Goal: Navigation & Orientation: Find specific page/section

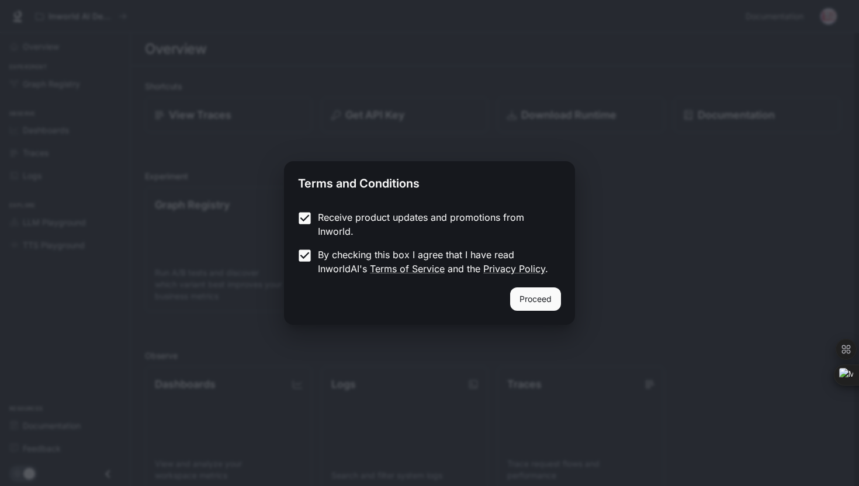
click at [553, 299] on button "Proceed" at bounding box center [535, 299] width 51 height 23
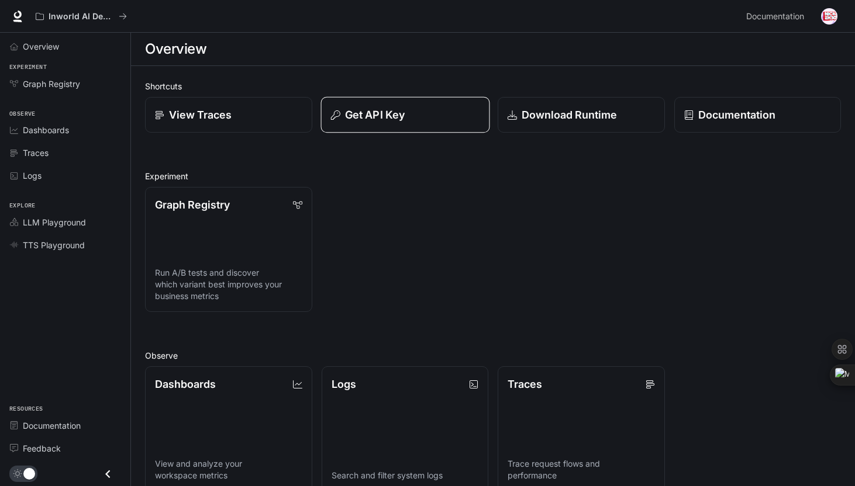
click at [360, 115] on p "Get API Key" at bounding box center [374, 115] width 60 height 16
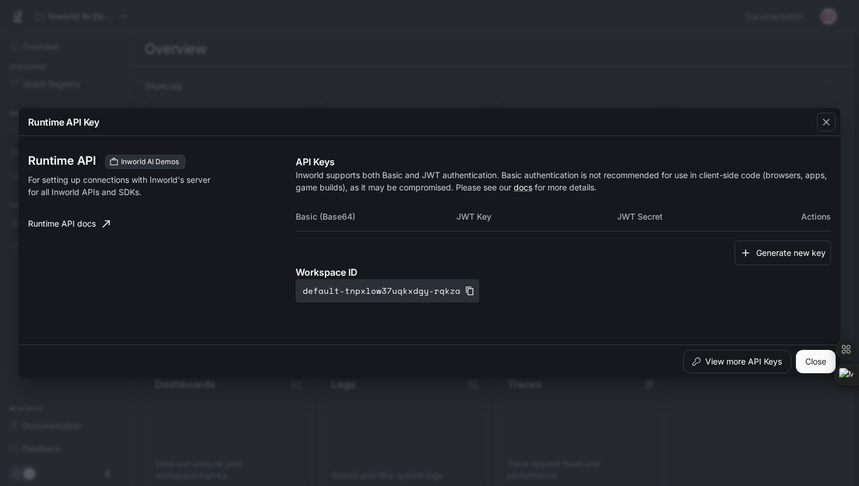
click at [824, 360] on button "Close" at bounding box center [816, 361] width 40 height 23
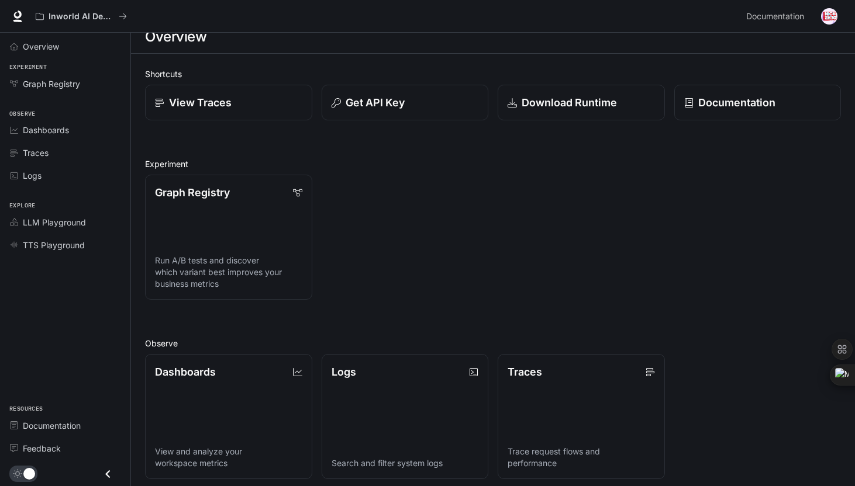
scroll to position [199, 0]
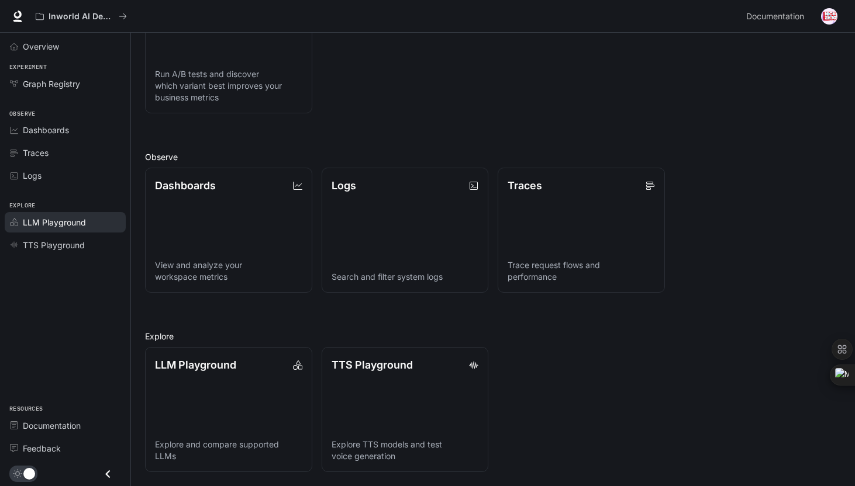
click at [70, 220] on span "LLM Playground" at bounding box center [54, 222] width 63 height 12
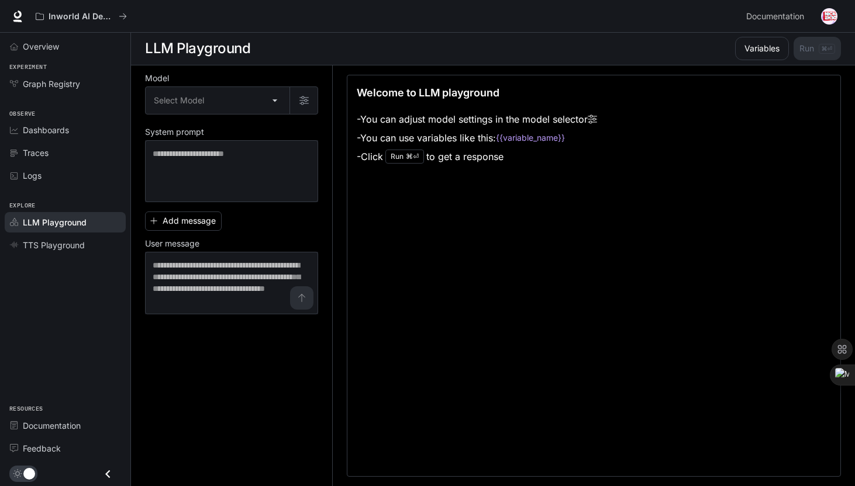
scroll to position [1, 0]
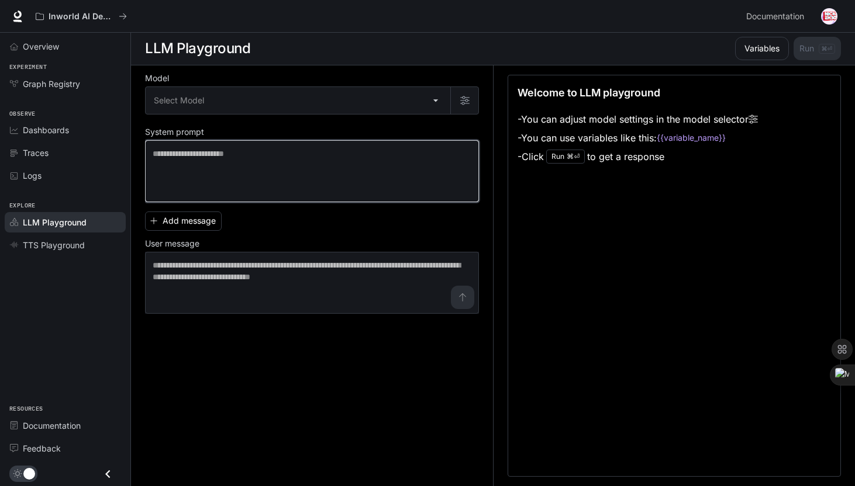
click at [226, 173] on textarea at bounding box center [312, 171] width 319 height 47
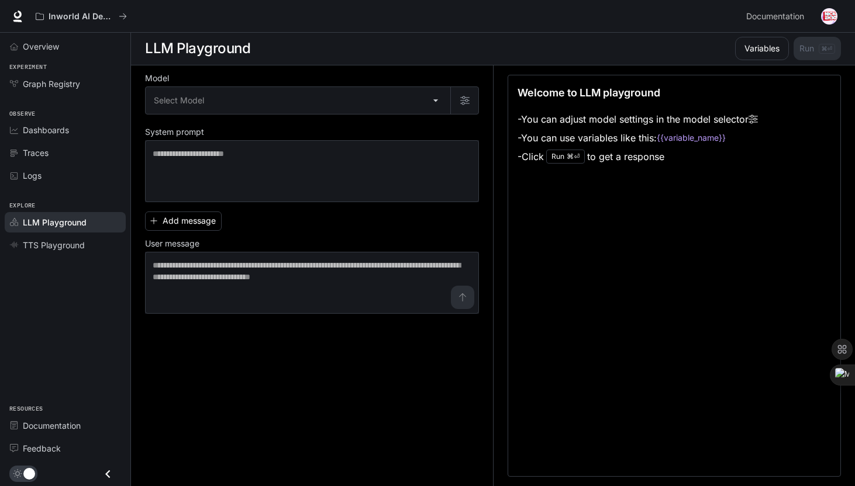
click at [42, 94] on li "Graph Registry" at bounding box center [65, 83] width 130 height 23
click at [51, 86] on span "Graph Registry" at bounding box center [51, 84] width 57 height 12
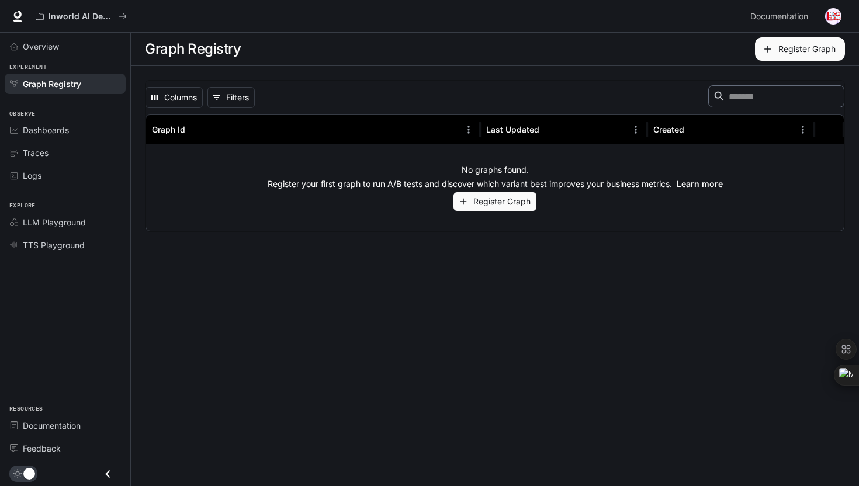
click at [26, 21] on div "Inworld AI Demos Documentation Documentation" at bounding box center [429, 16] width 859 height 33
click at [15, 18] on icon at bounding box center [18, 17] width 12 height 12
